Goal: Transaction & Acquisition: Purchase product/service

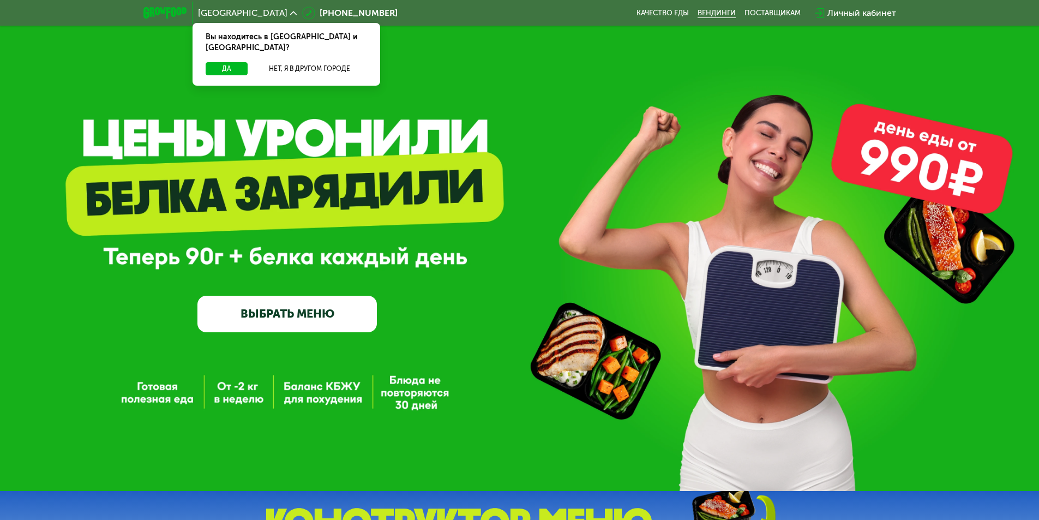
drag, startPoint x: 344, startPoint y: 130, endPoint x: 715, endPoint y: 15, distance: 388.4
click at [345, 129] on div "GrowFood — доставка правильного питания ВЫБРАТЬ МЕНЮ" at bounding box center [519, 245] width 1039 height 491
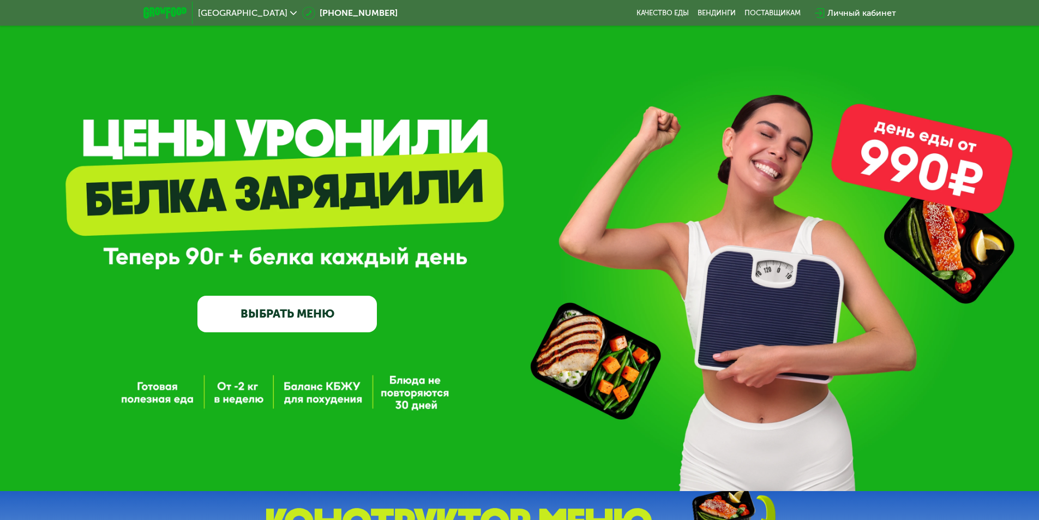
click at [841, 11] on div "Личный кабинет" at bounding box center [862, 13] width 69 height 13
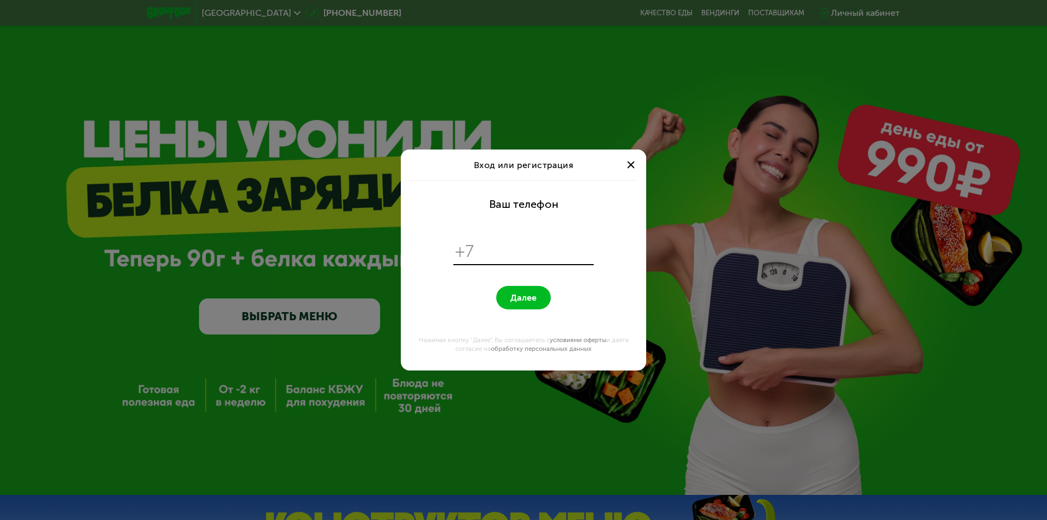
click at [518, 259] on input "tel" at bounding box center [536, 251] width 112 height 21
type input "**********"
click at [518, 292] on button "Далее" at bounding box center [523, 297] width 55 height 23
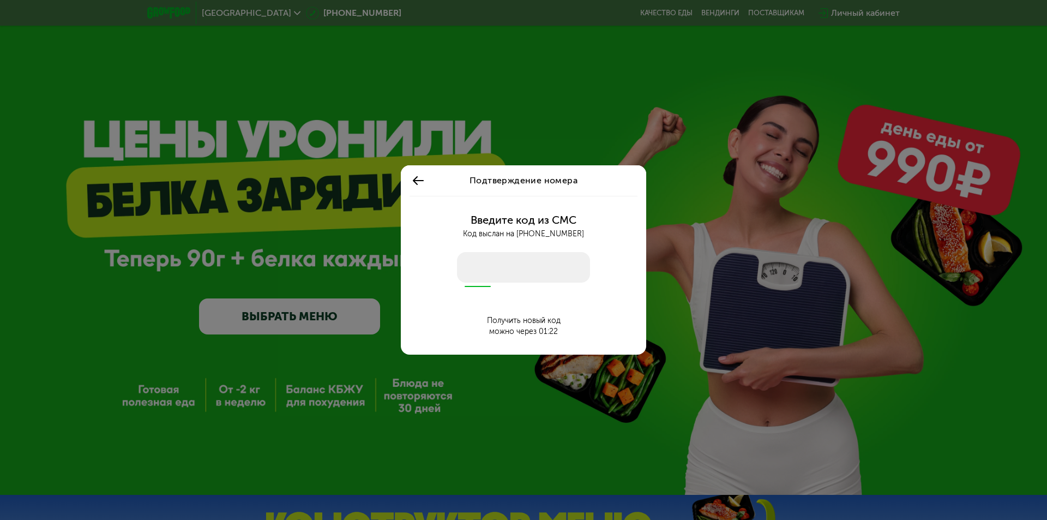
click at [518, 274] on input "number" at bounding box center [523, 267] width 133 height 31
type input "****"
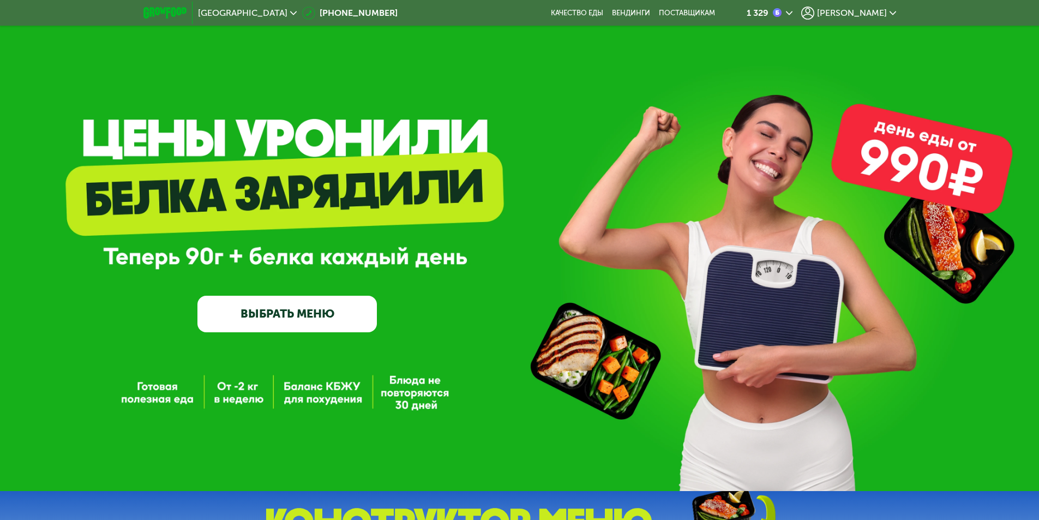
click at [866, 14] on span "[PERSON_NAME]" at bounding box center [852, 13] width 70 height 9
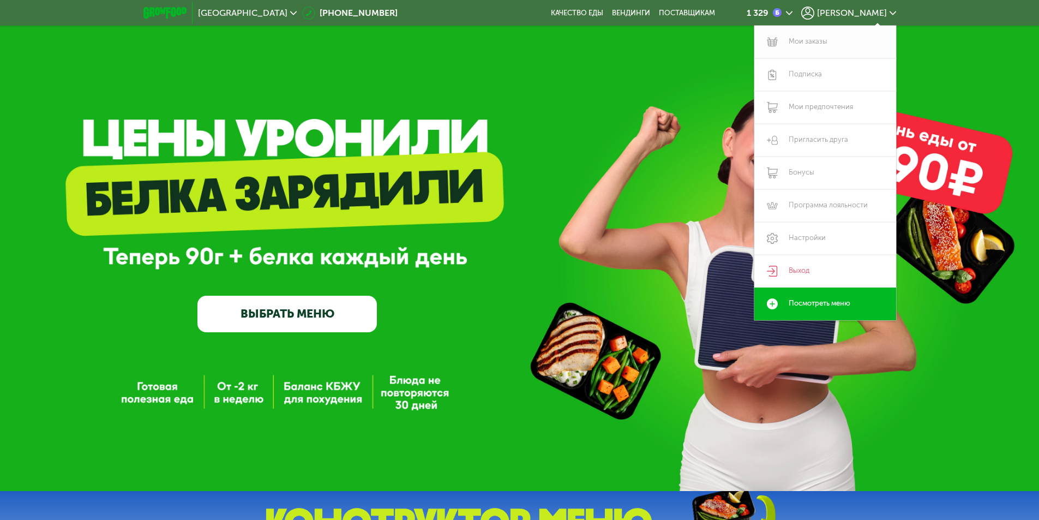
click at [806, 45] on link "Мои заказы" at bounding box center [825, 42] width 142 height 33
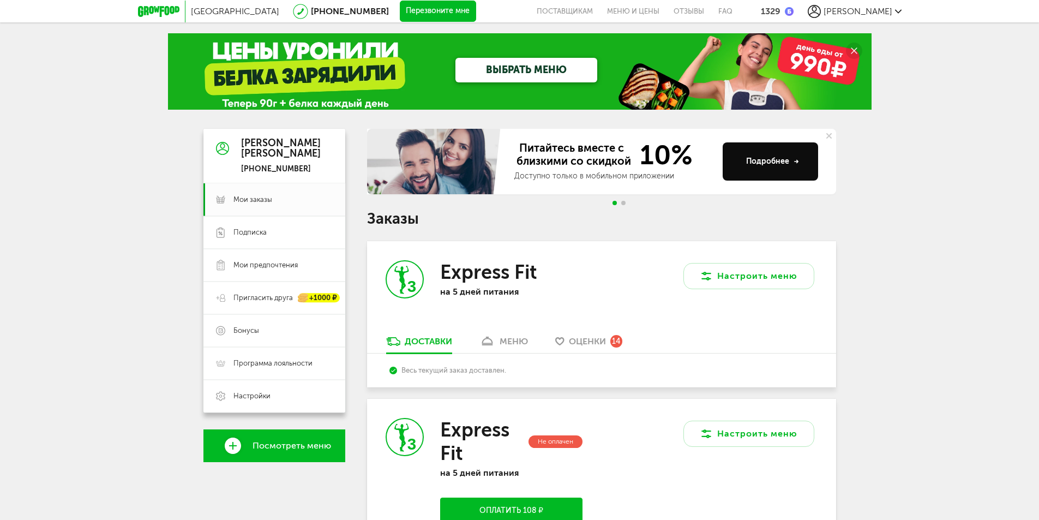
click at [520, 338] on div "меню" at bounding box center [514, 341] width 28 height 10
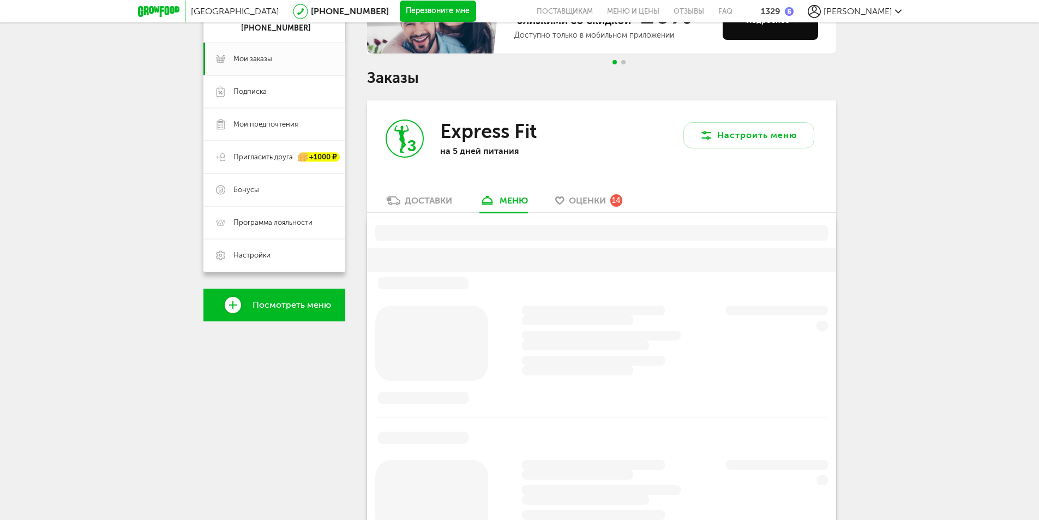
scroll to position [214, 0]
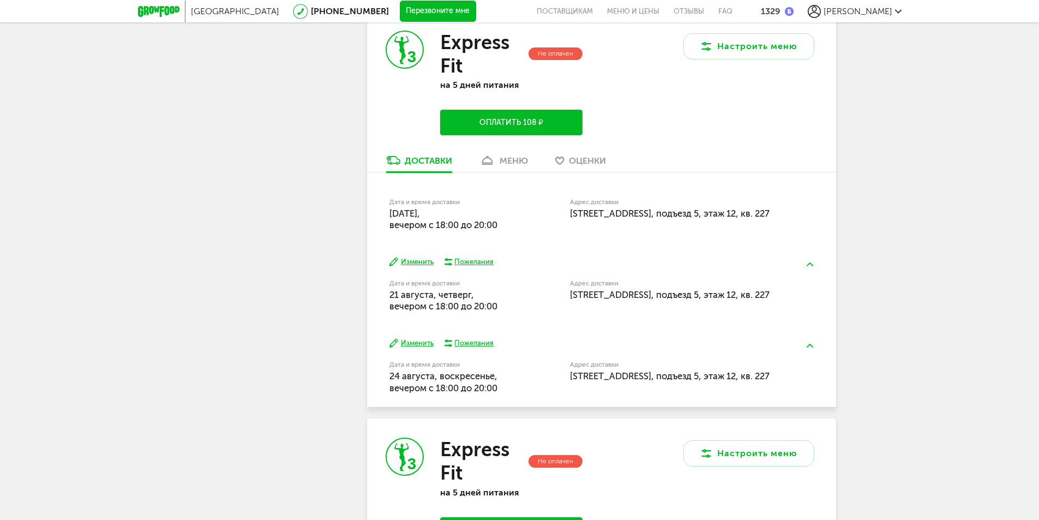
click at [513, 158] on div "меню" at bounding box center [514, 160] width 28 height 10
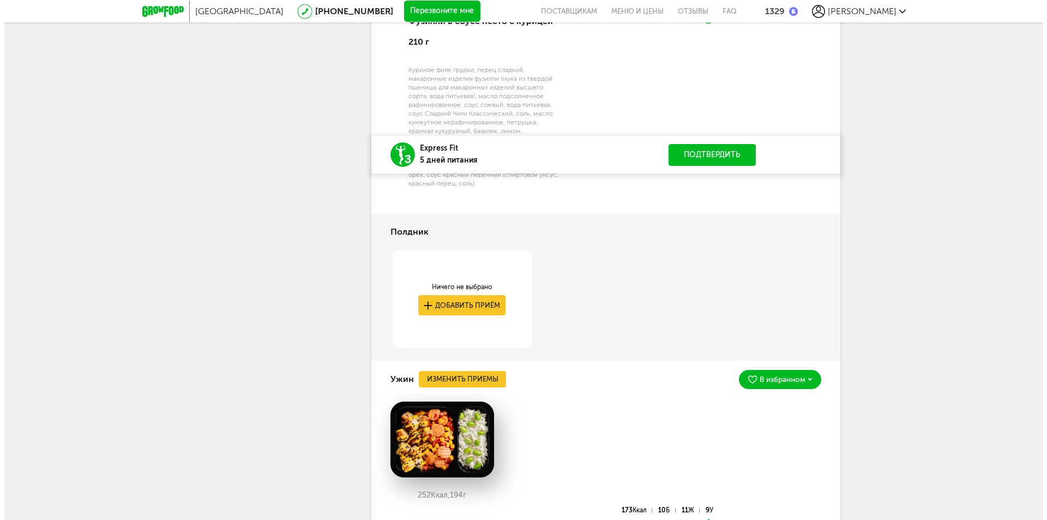
scroll to position [2271, 0]
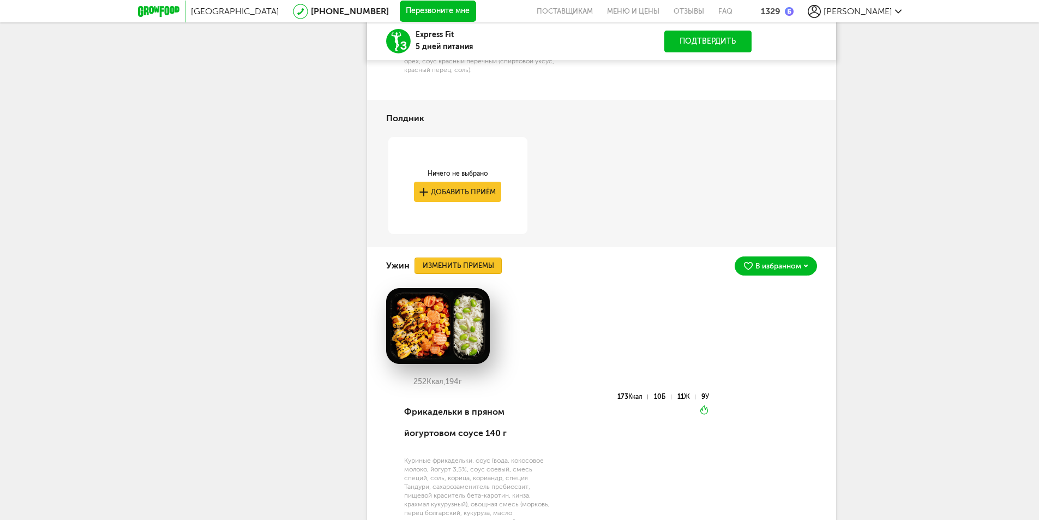
click at [490, 266] on button "Изменить приемы" at bounding box center [458, 265] width 87 height 16
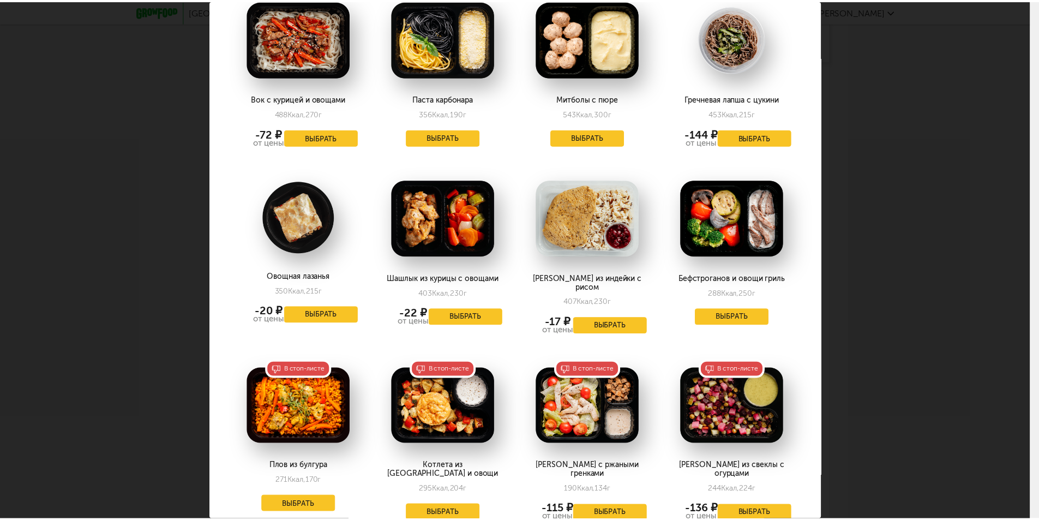
scroll to position [1394, 0]
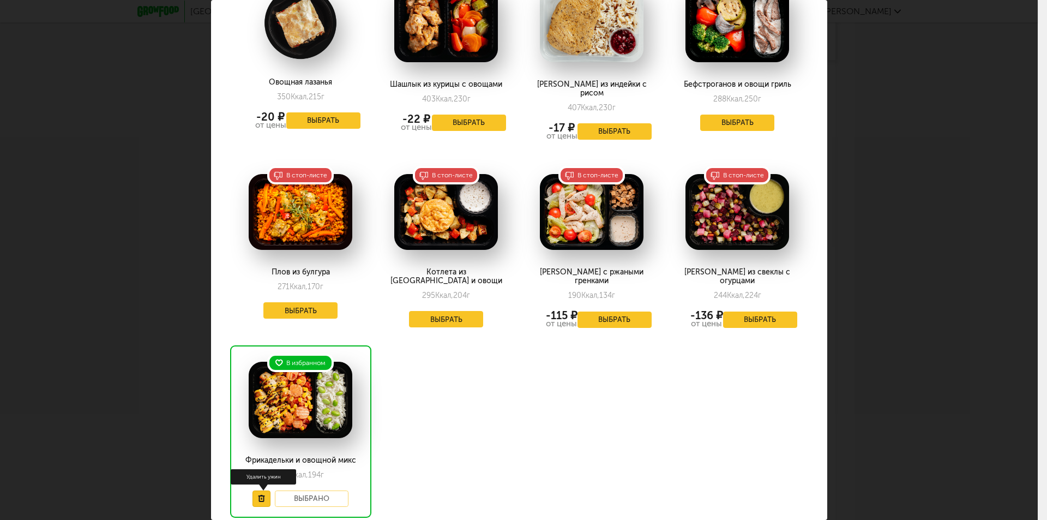
click at [265, 490] on button at bounding box center [262, 498] width 18 height 16
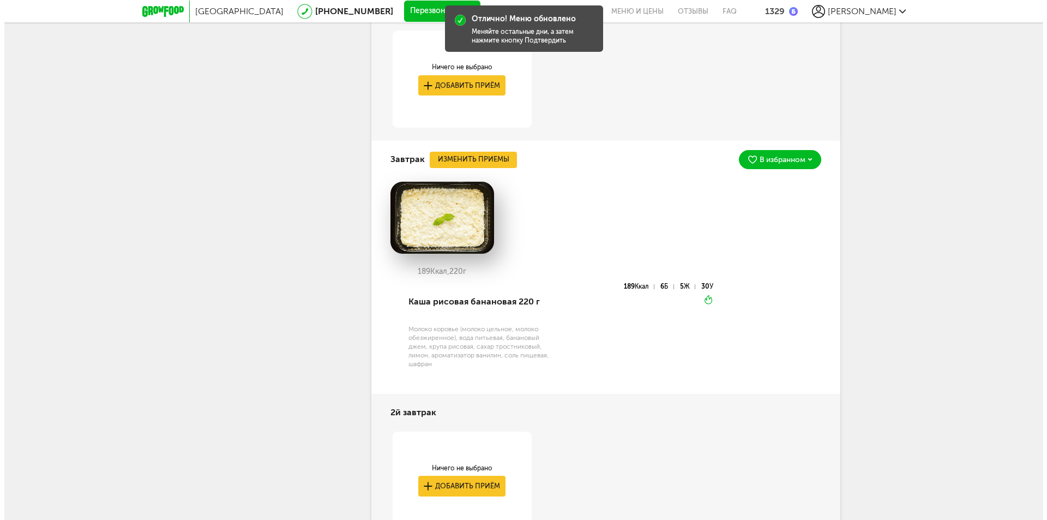
scroll to position [1507, 0]
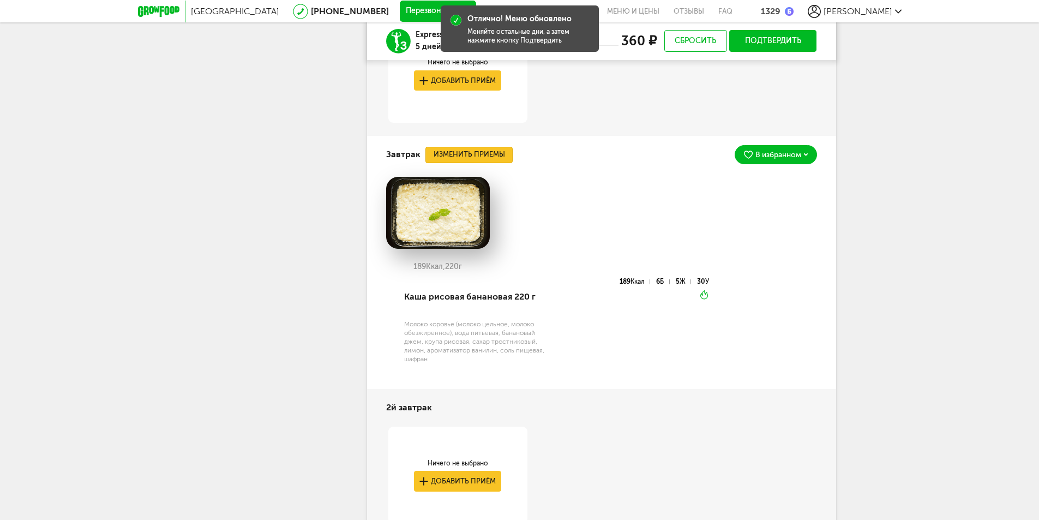
click at [470, 153] on button "Изменить приемы" at bounding box center [468, 155] width 87 height 16
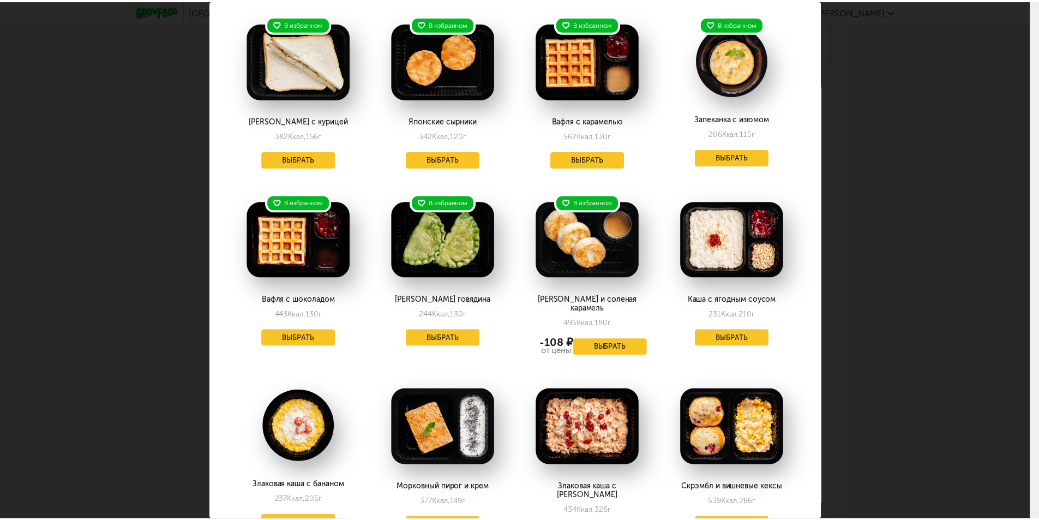
scroll to position [0, 0]
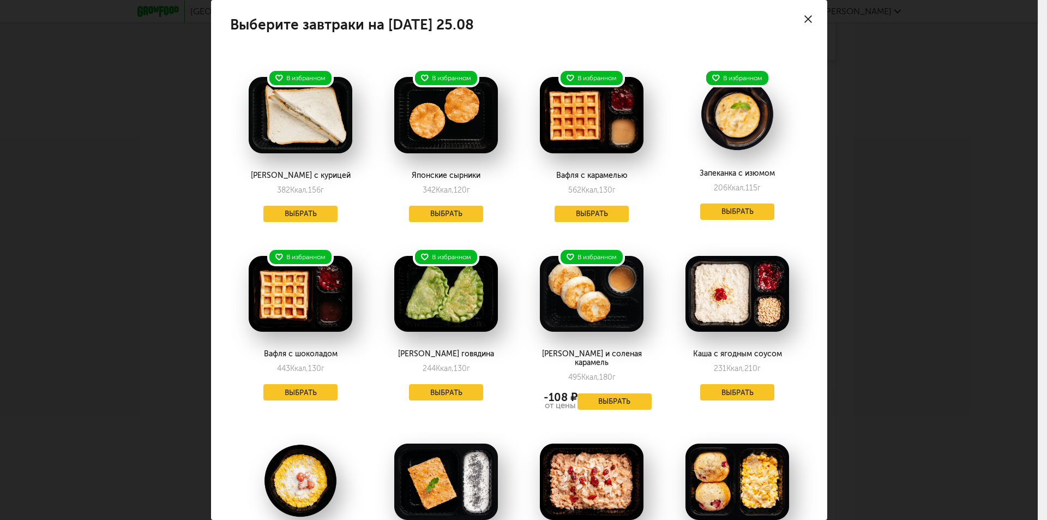
click at [805, 22] on use at bounding box center [809, 19] width 8 height 8
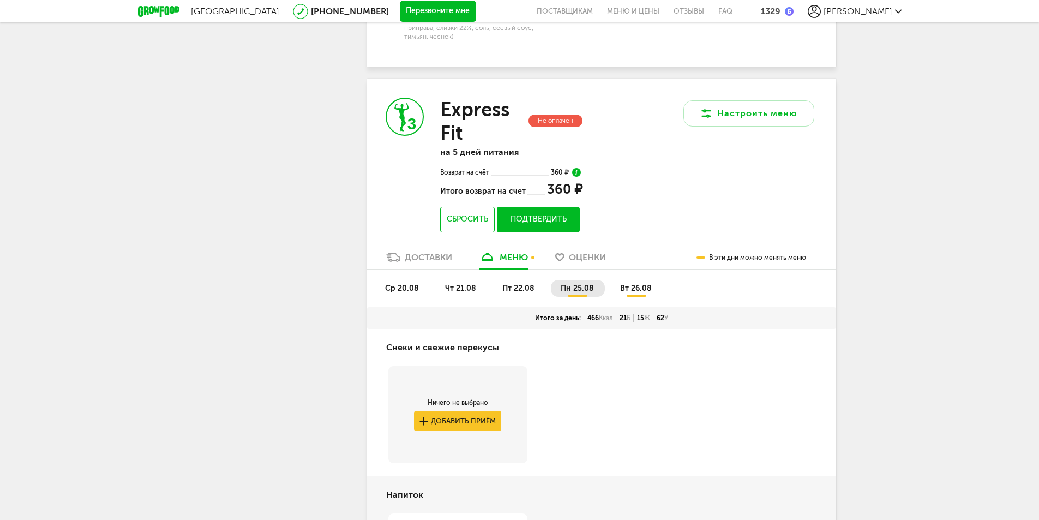
scroll to position [1071, 0]
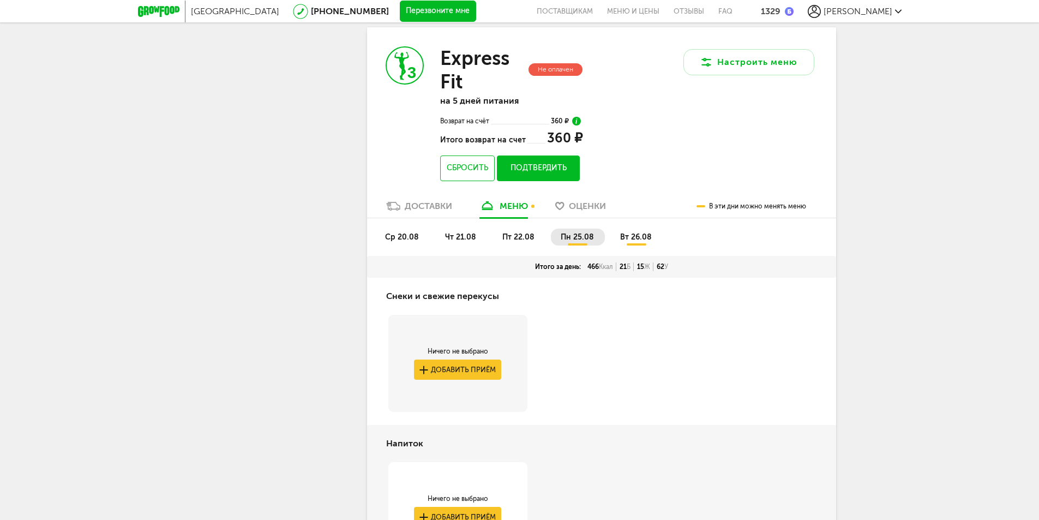
click at [634, 235] on span "вт 26.08" at bounding box center [636, 236] width 32 height 9
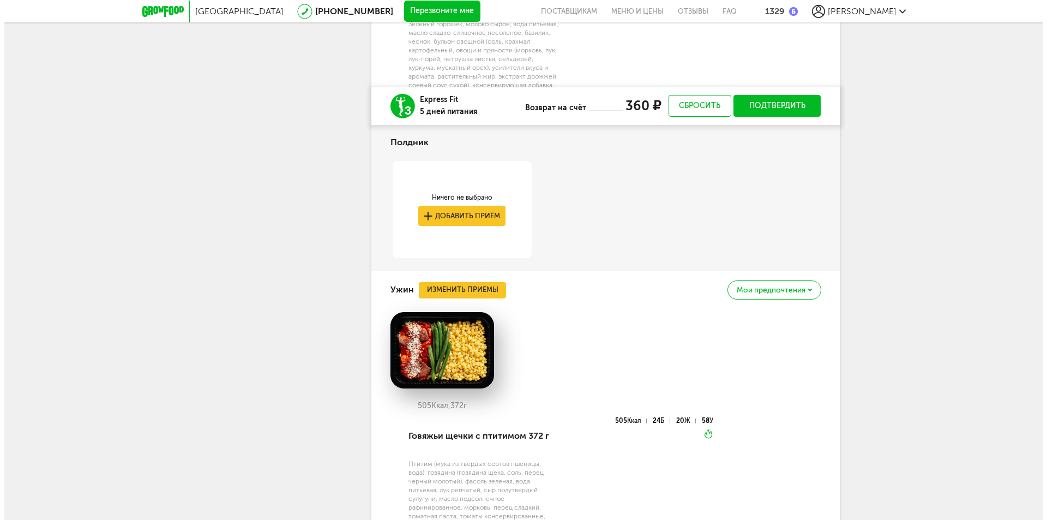
scroll to position [2435, 0]
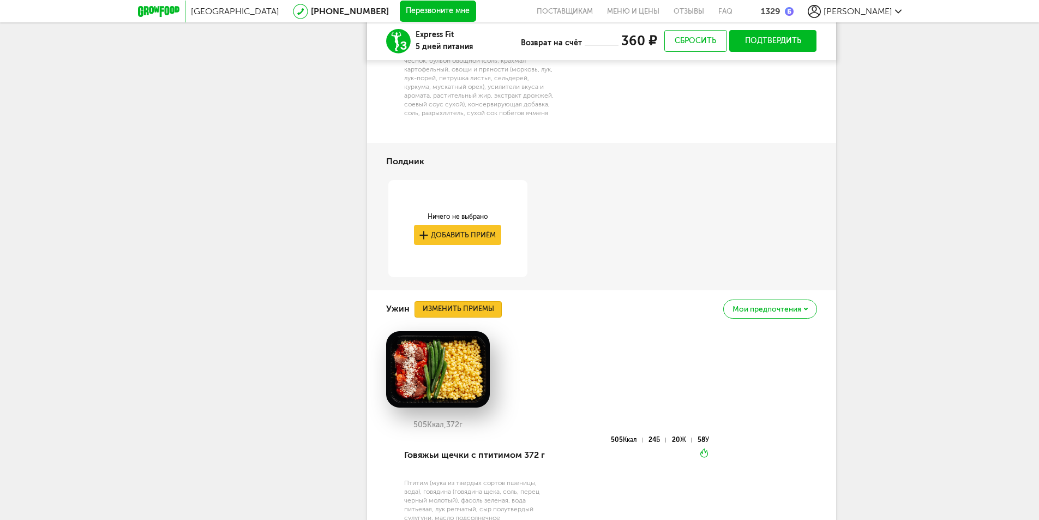
click at [472, 301] on button "Изменить приемы" at bounding box center [458, 309] width 87 height 16
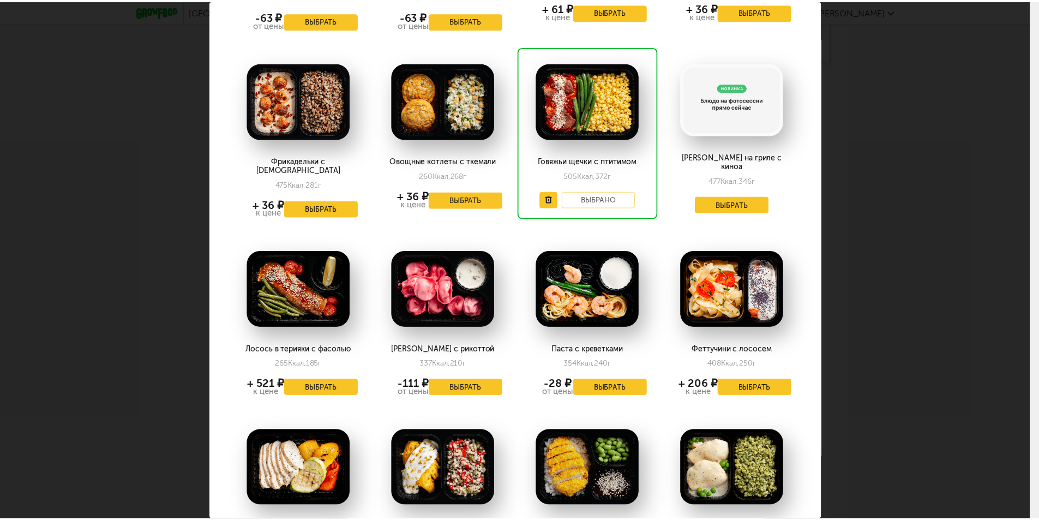
scroll to position [249, 0]
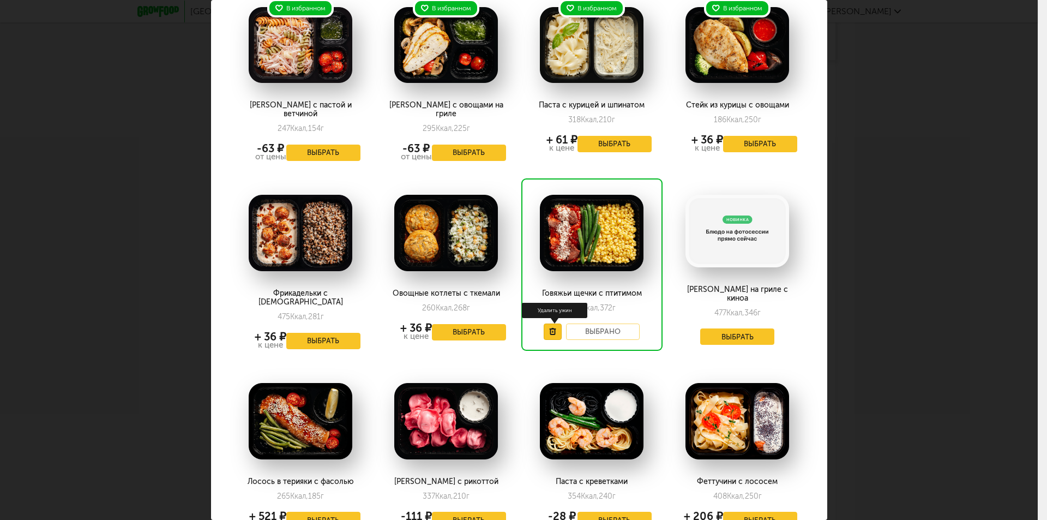
click at [549, 328] on icon at bounding box center [552, 331] width 7 height 7
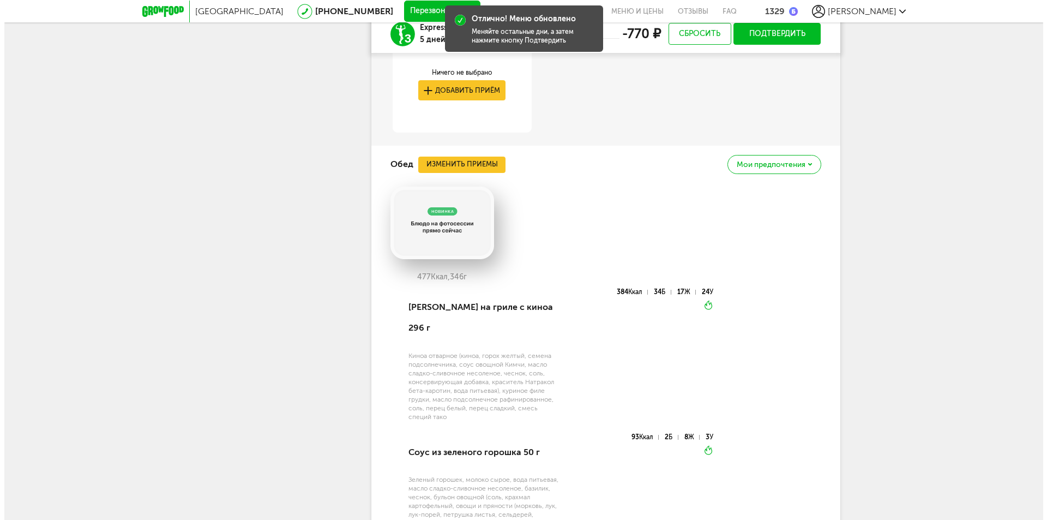
scroll to position [1944, 0]
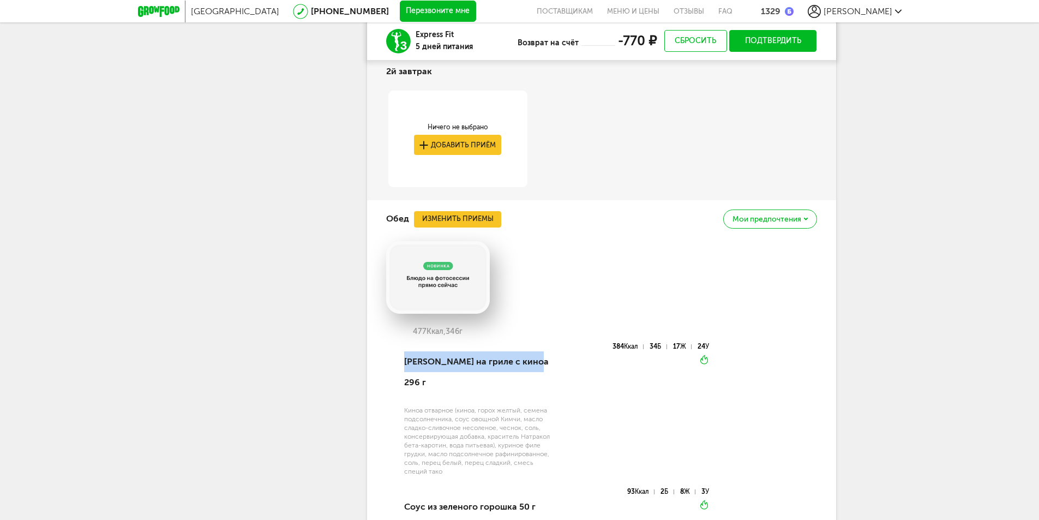
drag, startPoint x: 400, startPoint y: 358, endPoint x: 541, endPoint y: 371, distance: 140.8
click at [541, 371] on div "Курица на гриле с киноа 296 г Киноа отварное (киноа, горох желтый, семена подсо…" at bounding box center [547, 482] width 323 height 278
click at [673, 304] on div "477 Ккал, 346 г" at bounding box center [601, 292] width 431 height 102
click at [476, 221] on button "Изменить приемы" at bounding box center [457, 219] width 87 height 16
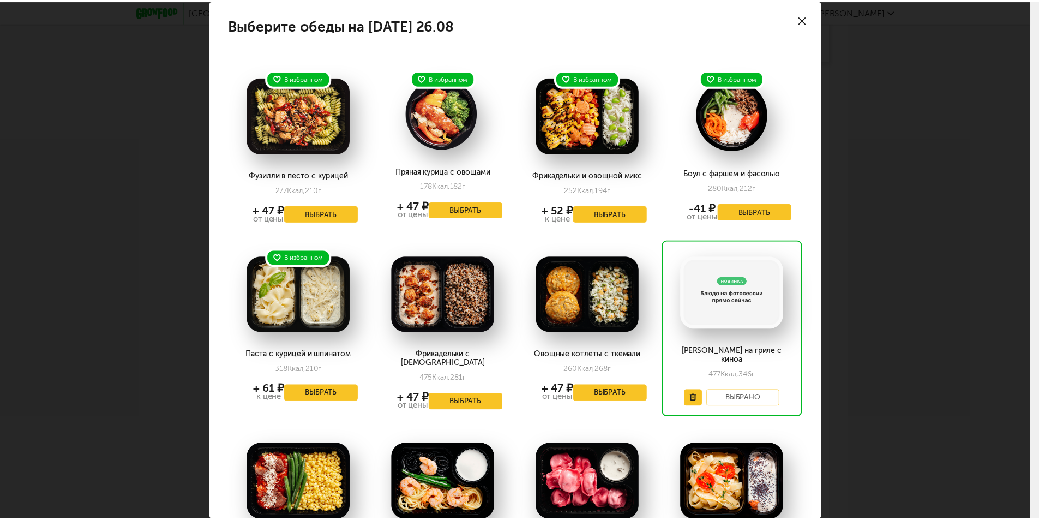
scroll to position [55, 0]
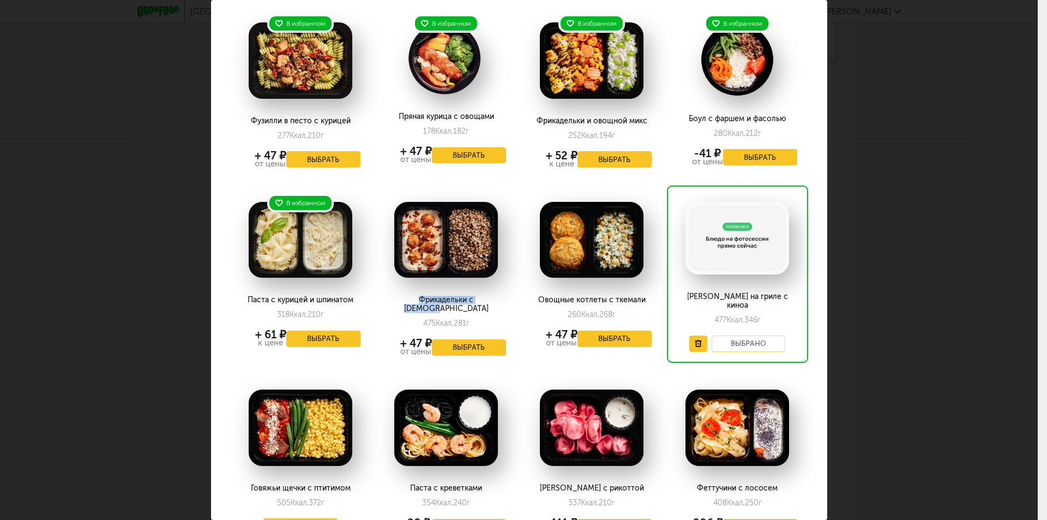
drag, startPoint x: 397, startPoint y: 301, endPoint x: 499, endPoint y: 293, distance: 102.3
click at [499, 293] on div "Фрикадельки с гречкой 475 Ккал, 281 г + 47 ₽ от цены Выбрать" at bounding box center [446, 276] width 141 height 182
click at [445, 340] on button "Выбрать" at bounding box center [469, 347] width 74 height 16
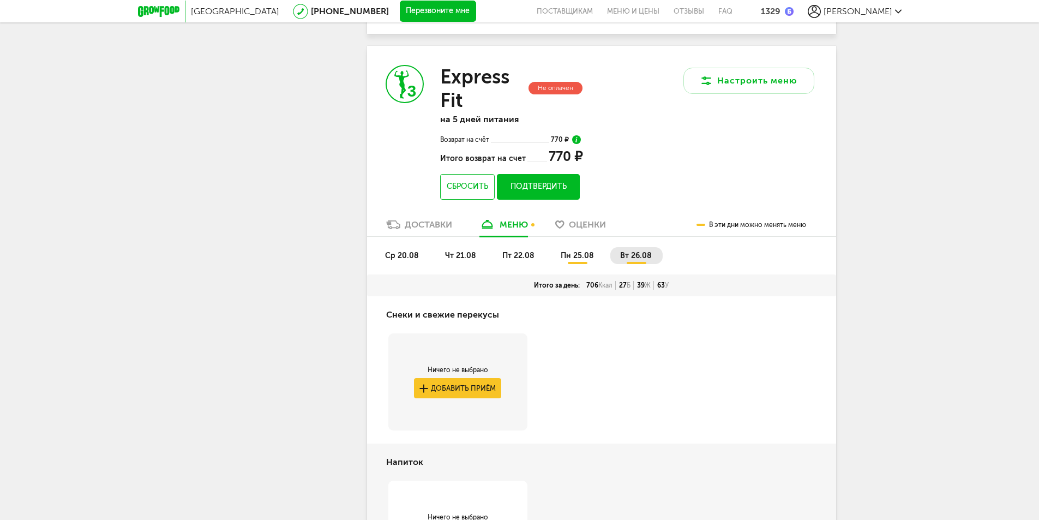
scroll to position [1071, 0]
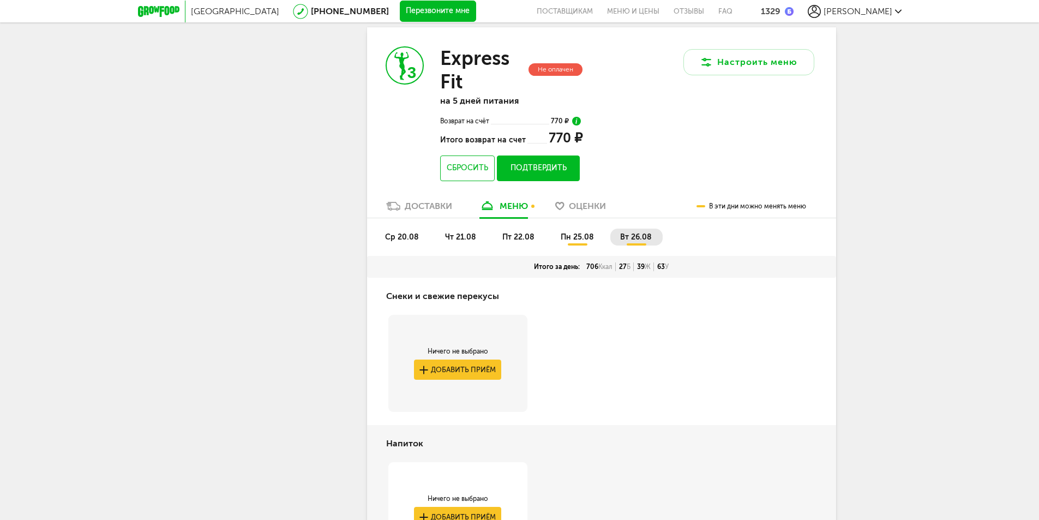
click at [530, 161] on button "Подтвердить" at bounding box center [538, 168] width 82 height 26
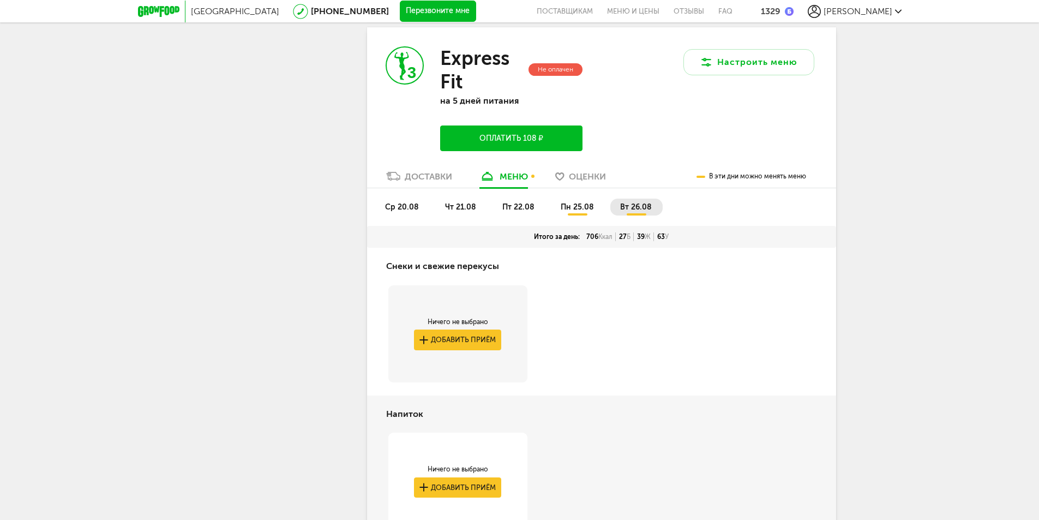
click at [512, 135] on button "Оплатить 108 ₽" at bounding box center [511, 138] width 142 height 26
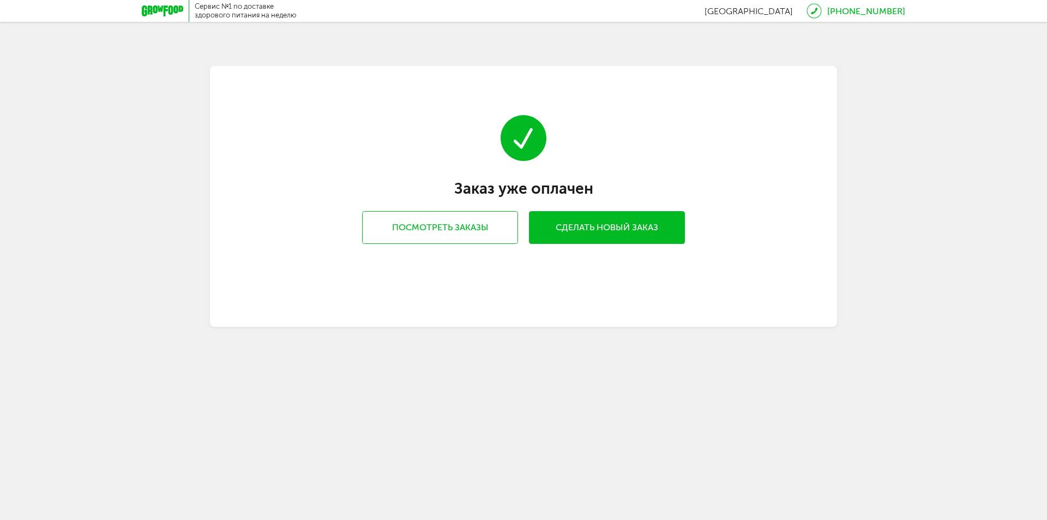
click at [160, 11] on icon at bounding box center [162, 10] width 41 height 11
